Goal: Information Seeking & Learning: Learn about a topic

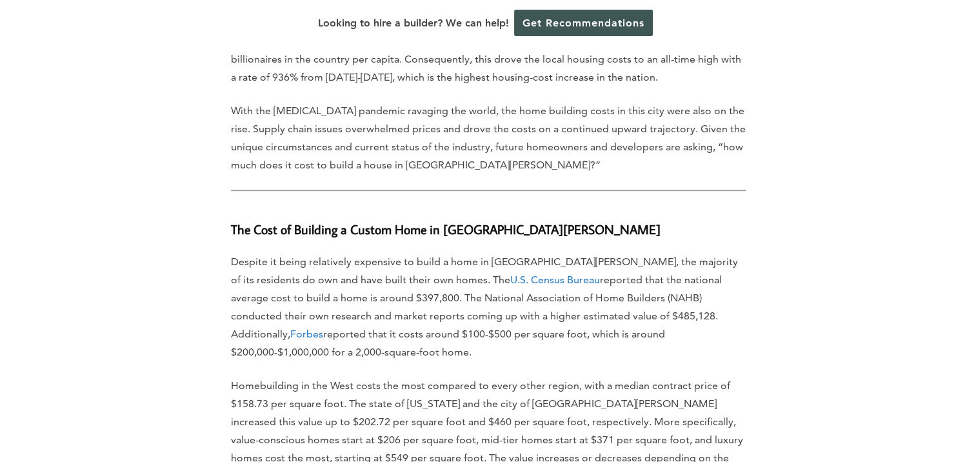
scroll to position [774, 0]
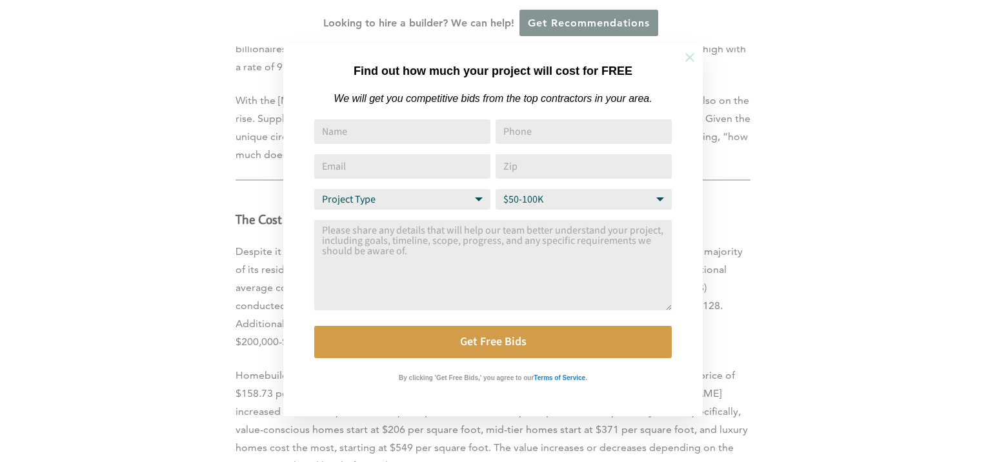
click at [691, 60] on icon at bounding box center [689, 57] width 14 height 14
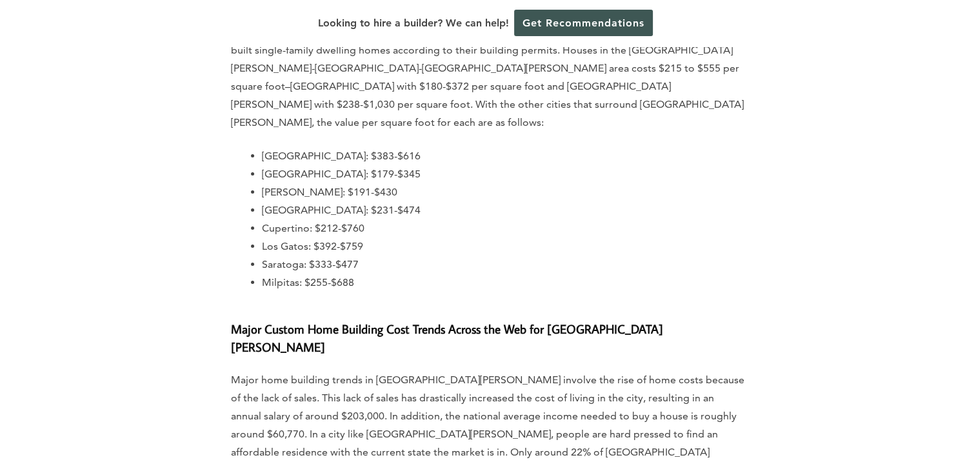
scroll to position [4451, 0]
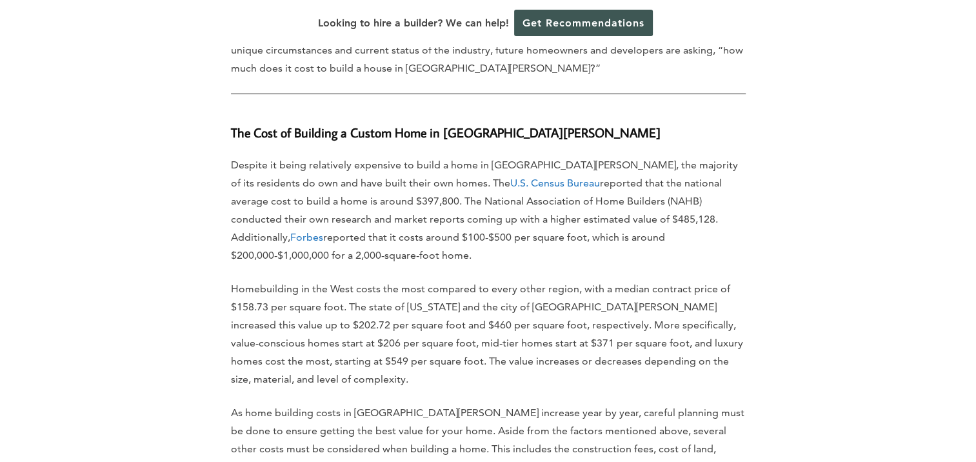
scroll to position [839, 0]
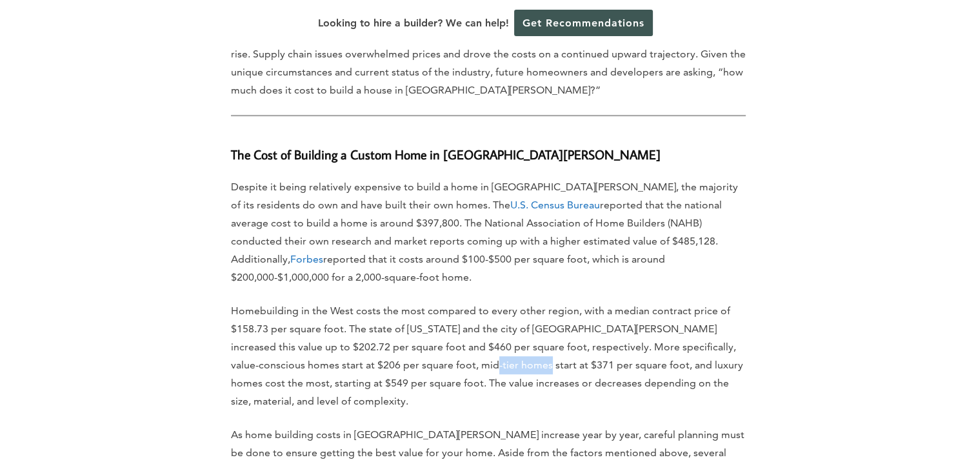
drag, startPoint x: 401, startPoint y: 297, endPoint x: 464, endPoint y: 297, distance: 63.2
click at [460, 302] on p "Homebuilding in the West costs the most compared to every other region, with a …" at bounding box center [488, 356] width 515 height 108
drag, startPoint x: 464, startPoint y: 297, endPoint x: 477, endPoint y: 296, distance: 12.9
click at [477, 302] on p "Homebuilding in the West costs the most compared to every other region, with a …" at bounding box center [488, 356] width 515 height 108
drag, startPoint x: 477, startPoint y: 296, endPoint x: 405, endPoint y: 305, distance: 72.8
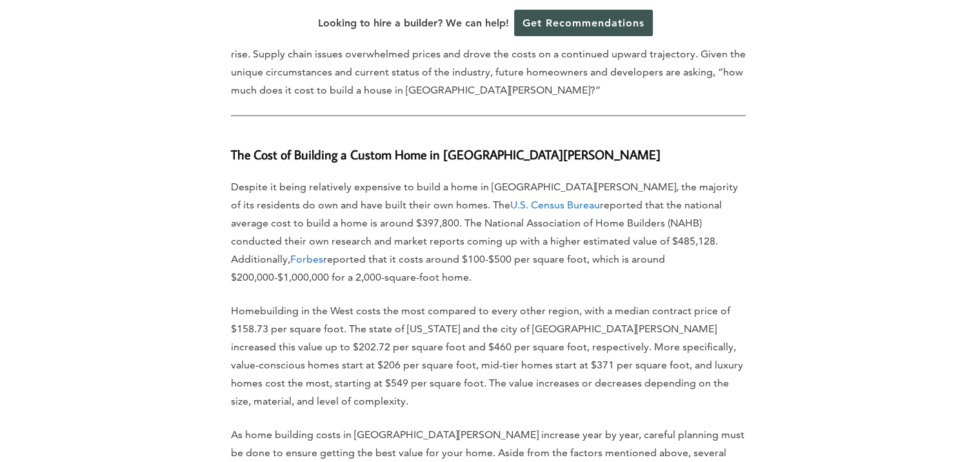
click at [405, 306] on p "Homebuilding in the West costs the most compared to every other region, with a …" at bounding box center [488, 356] width 515 height 108
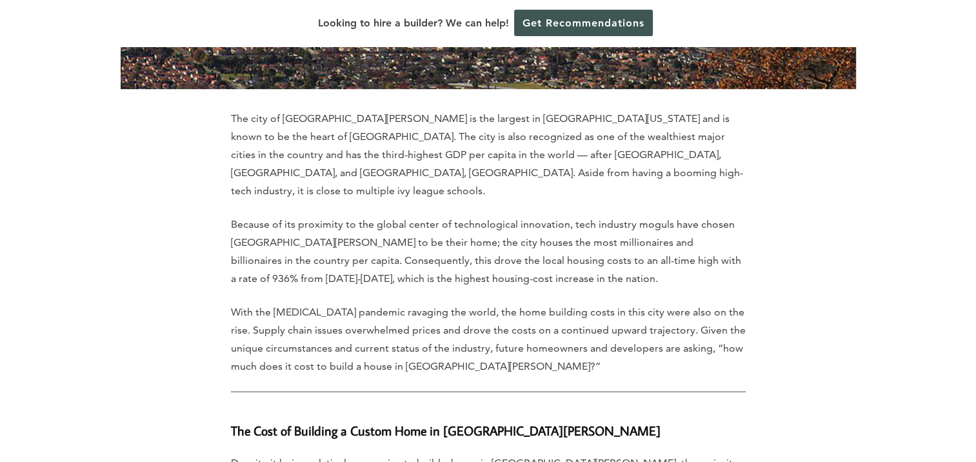
scroll to position [516, 0]
